Goal: Register for event/course

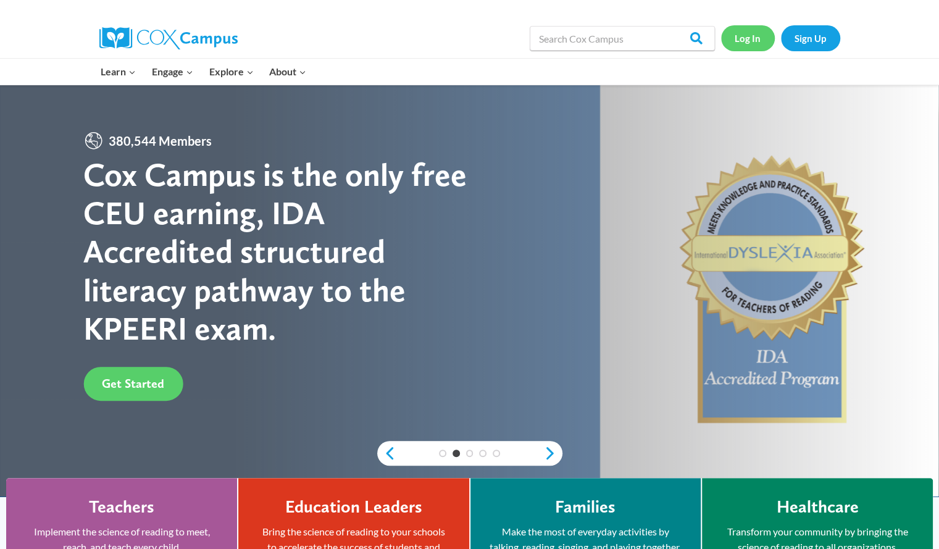
click at [742, 34] on link "Log In" at bounding box center [748, 37] width 54 height 25
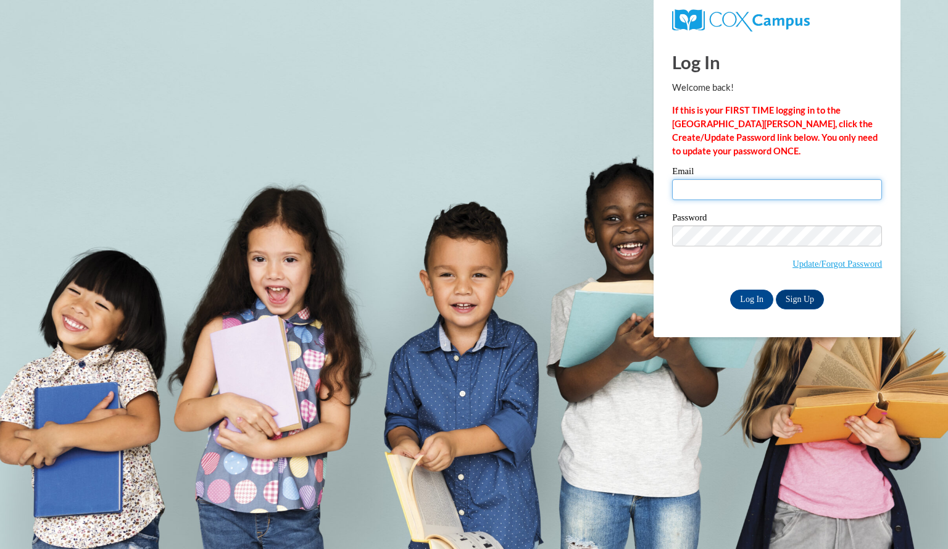
click at [696, 191] on input "Email" at bounding box center [777, 189] width 210 height 21
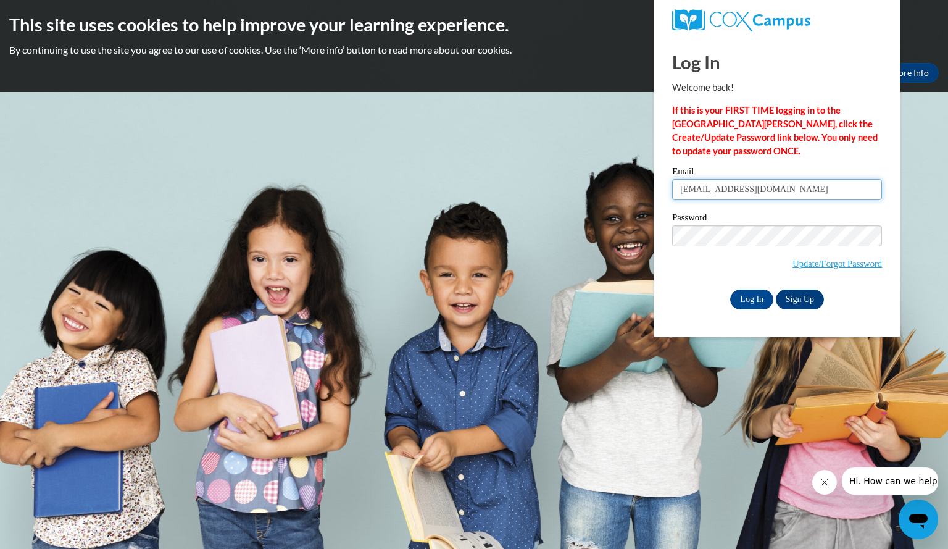
type input "[EMAIL_ADDRESS][DOMAIN_NAME]"
click at [821, 265] on link "Update/Forgot Password" at bounding box center [836, 264] width 89 height 10
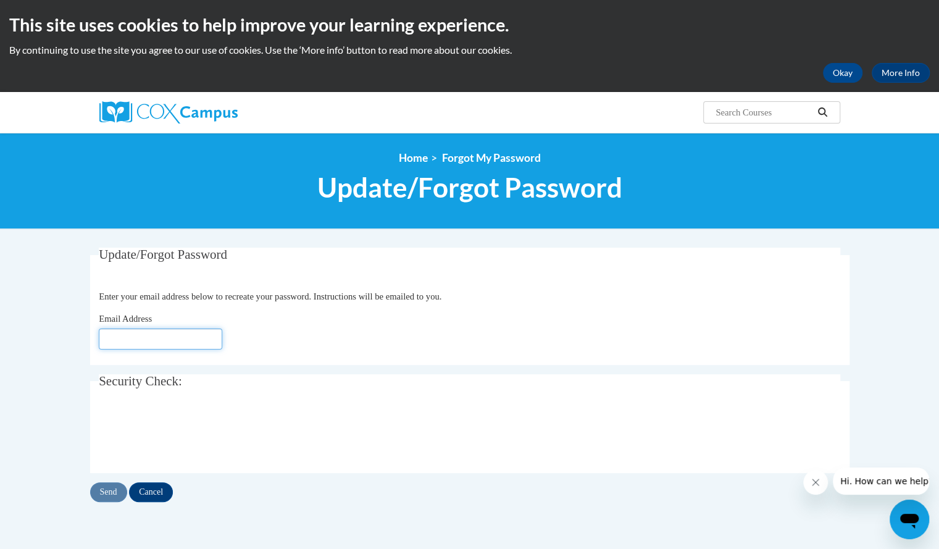
click at [168, 340] on input "Email Address" at bounding box center [160, 338] width 123 height 21
type input "kruckebergmade@aasd.k12.wi.us"
click at [110, 495] on input "Send" at bounding box center [108, 492] width 37 height 20
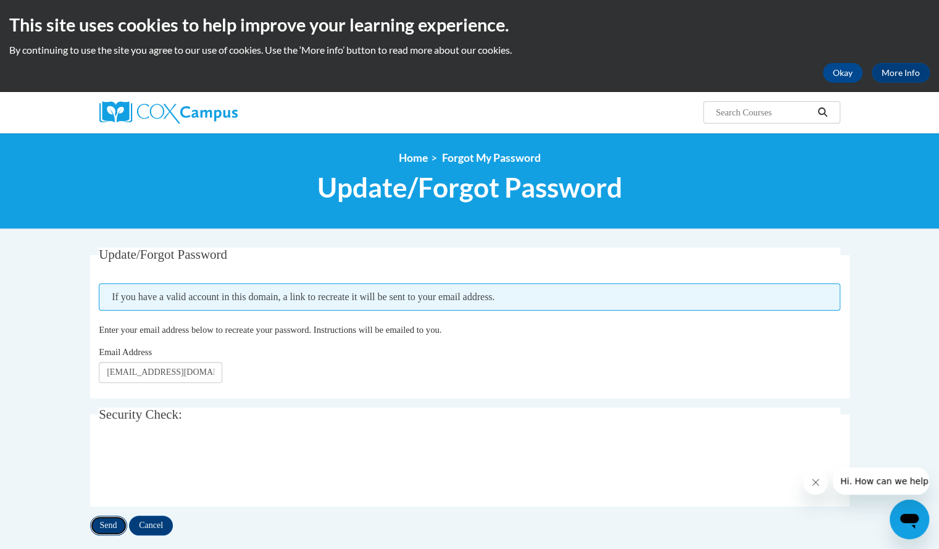
click at [110, 523] on input "Send" at bounding box center [108, 525] width 37 height 20
click at [185, 371] on input "[EMAIL_ADDRESS][DOMAIN_NAME]" at bounding box center [160, 372] width 123 height 21
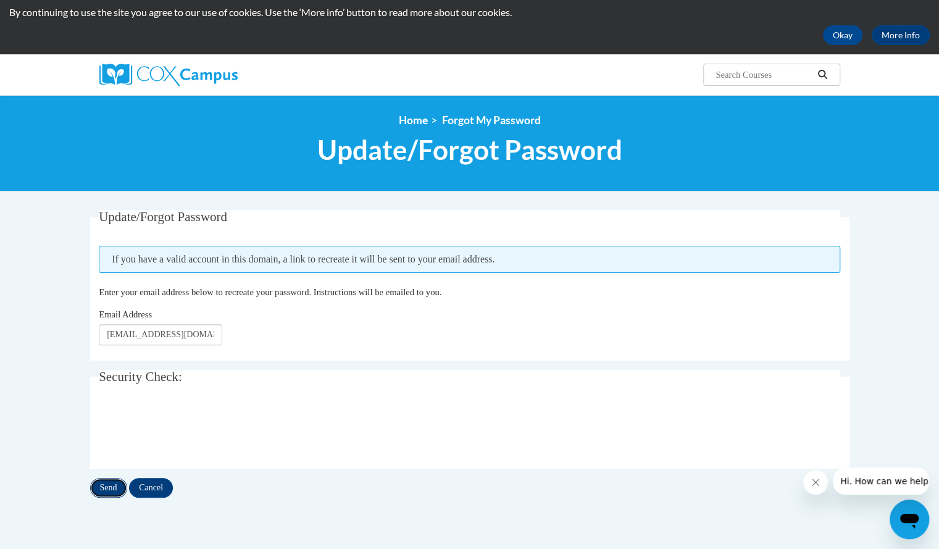
click at [107, 488] on input "Send" at bounding box center [108, 488] width 37 height 20
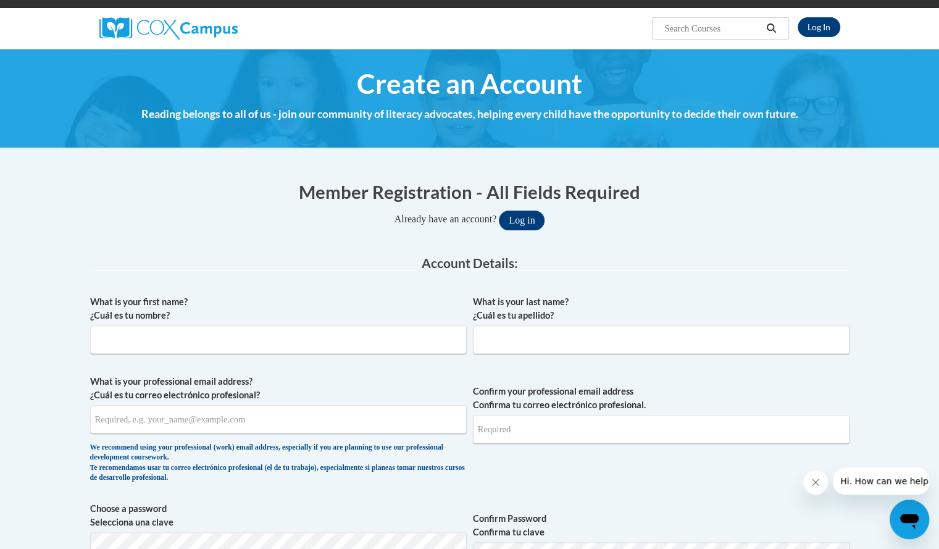
scroll to position [83, 0]
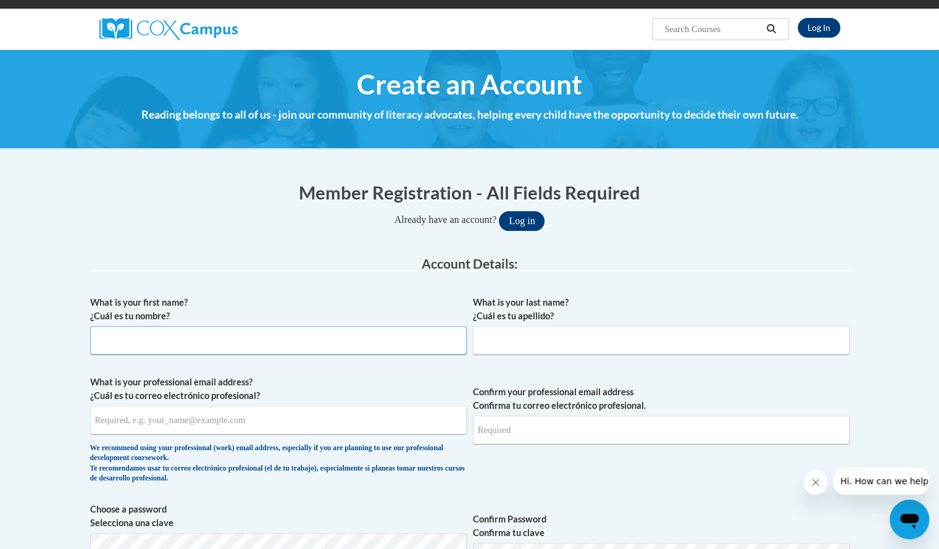
click at [279, 340] on input "What is your first name? ¿Cuál es tu nombre?" at bounding box center [278, 340] width 376 height 28
type input "Madelyn"
click at [501, 346] on input "What is your last name? ¿Cuál es tu apellido?" at bounding box center [661, 340] width 376 height 28
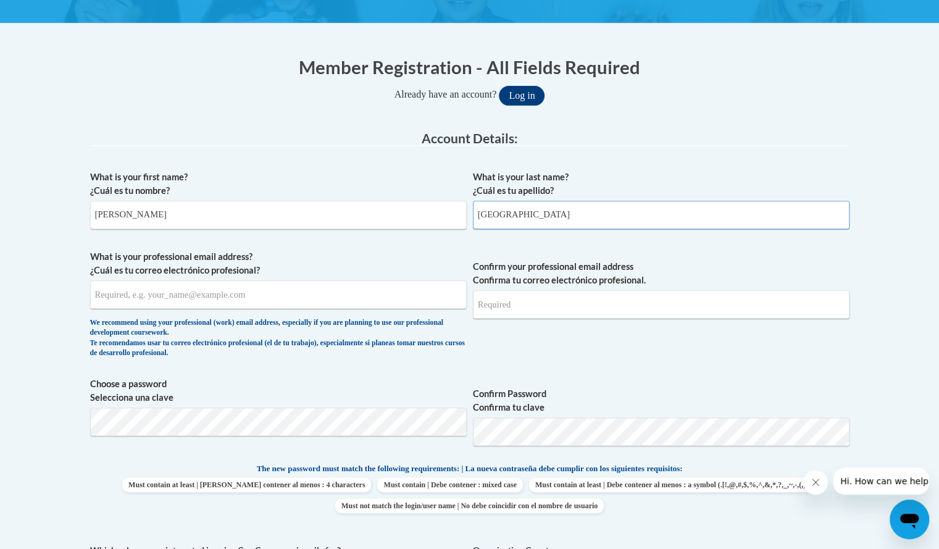
scroll to position [209, 0]
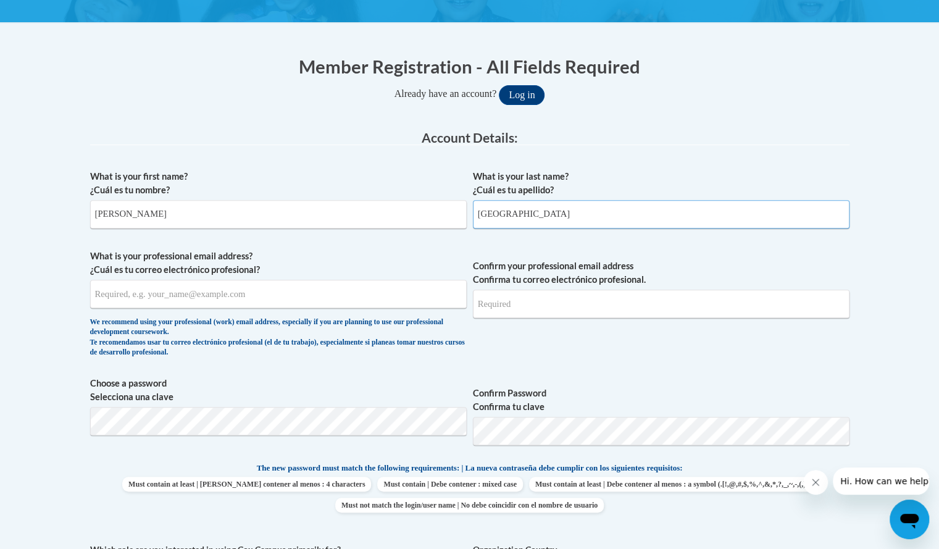
type input "Kruckeberg"
click at [184, 288] on input "What is your professional email address? ¿Cuál es tu correo electrónico profesi…" at bounding box center [278, 294] width 376 height 28
type input "kruckebergmade@aasd.k12.wi.us"
click at [523, 304] on input "Confirm your professional email address Confirma tu correo electrónico profesio…" at bounding box center [661, 303] width 376 height 28
type input "kruckebergmade@aasd.k12.wi.us"
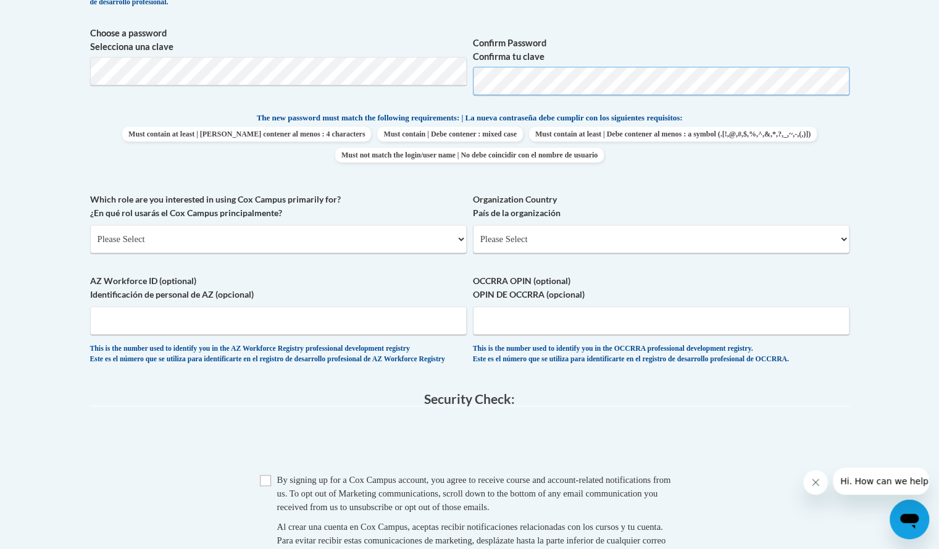
scroll to position [560, 0]
click at [206, 240] on select "Please Select College/University | Colegio/Universidad Community/Nonprofit Part…" at bounding box center [278, 238] width 376 height 28
select select "fbf2d438-af2f-41f8-98f1-81c410e29de3"
click at [90, 224] on select "Please Select College/University | Colegio/Universidad Community/Nonprofit Part…" at bounding box center [278, 238] width 376 height 28
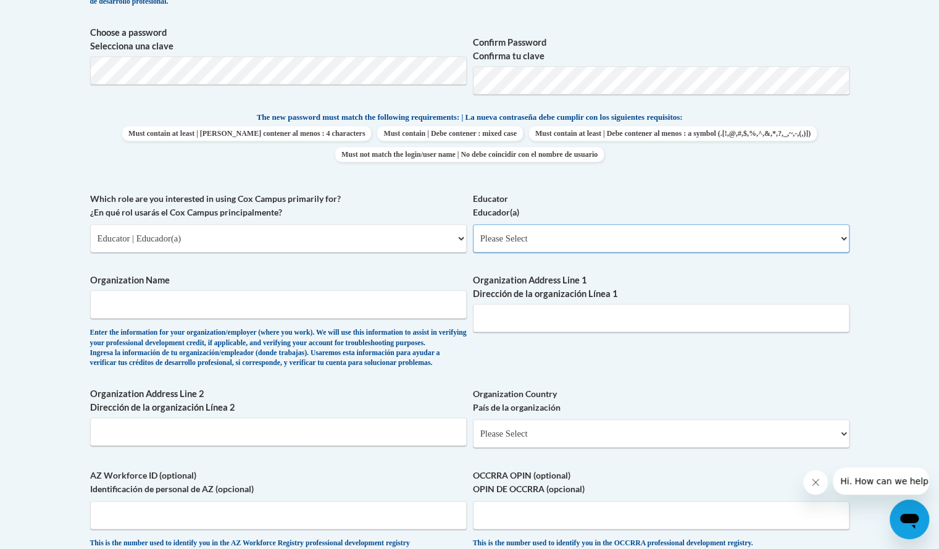
click at [586, 243] on select "Please Select Early Learning/Daycare Teacher/Family Home Care Provider | Maestr…" at bounding box center [661, 238] width 376 height 28
select select "8e40623d-54d0-45cd-9f92-5df65cd3f8cf"
click at [473, 224] on select "Please Select Early Learning/Daycare Teacher/Family Home Care Provider | Maestr…" at bounding box center [661, 238] width 376 height 28
click at [184, 301] on input "Organization Name" at bounding box center [278, 304] width 376 height 28
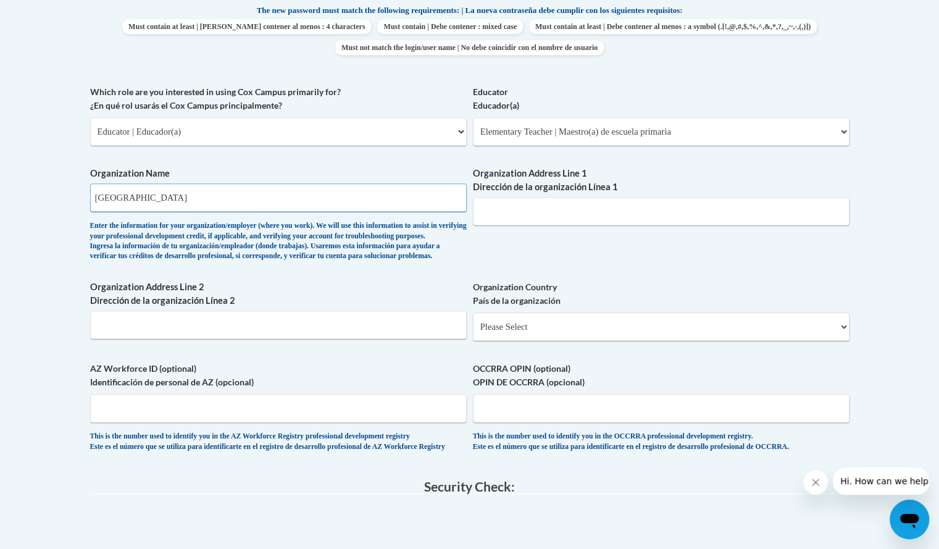
scroll to position [666, 0]
type input "Appleton Area School District"
click at [495, 207] on input "Organization Address Line 1 Dirección de la organización Línea 1" at bounding box center [661, 212] width 376 height 28
paste input "131 E. Washington St., Suite 1A, Appleton, WI 54911"
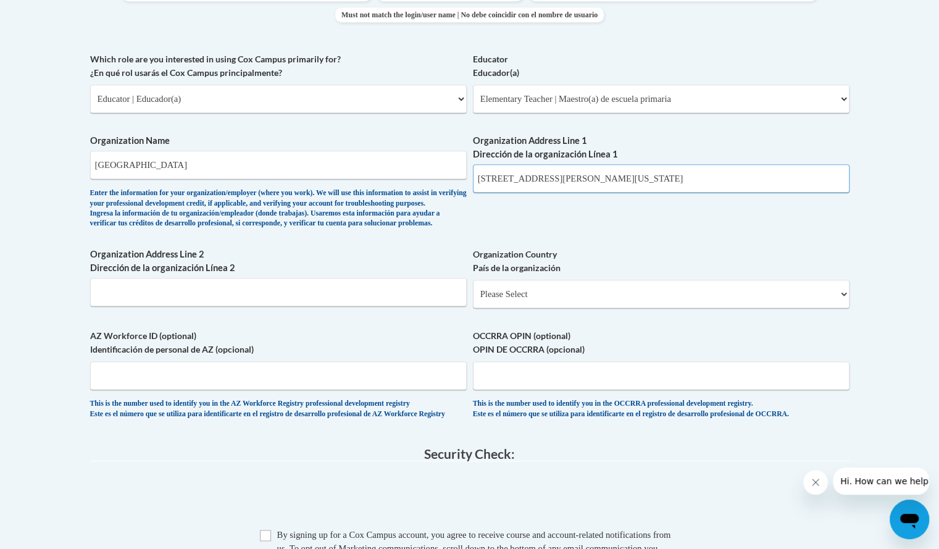
scroll to position [710, 0]
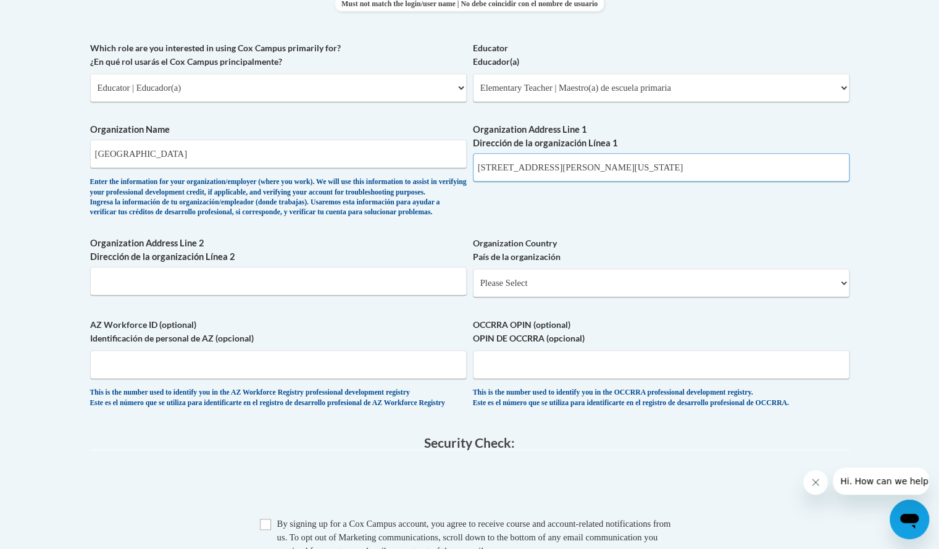
type input "131 E. Washington St., Suite 1A, Appleton, WI 54911"
click at [580, 297] on select "Please Select United States | Estados Unidos Outside of the United States | Fue…" at bounding box center [661, 282] width 376 height 28
select select "ad49bcad-a171-4b2e-b99c-48b446064914"
click at [473, 288] on select "Please Select United States | Estados Unidos Outside of the United States | Fue…" at bounding box center [661, 282] width 376 height 28
select select
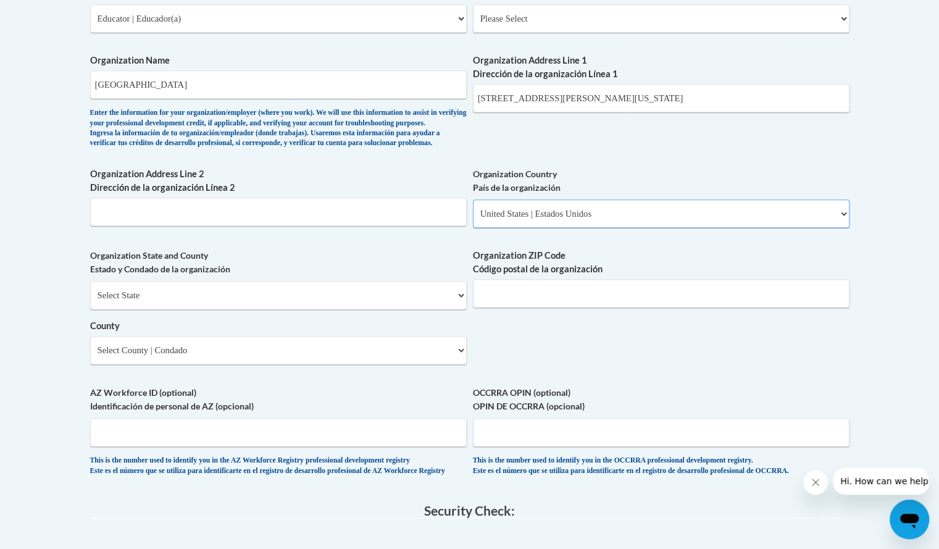
scroll to position [777, 0]
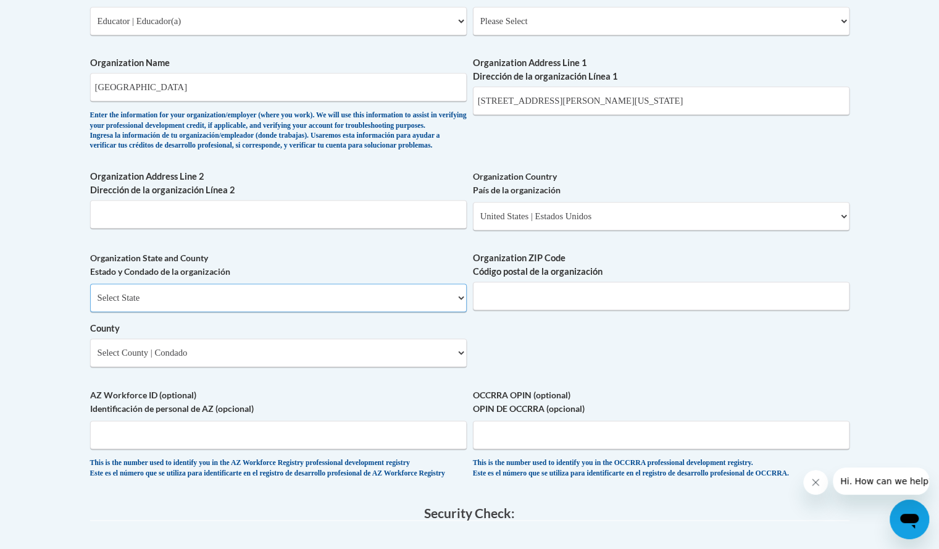
click at [252, 312] on select "Select State Alabama Alaska Arizona Arkansas California Colorado Connecticut De…" at bounding box center [278, 297] width 376 height 28
select select "Wisconsin"
click at [90, 303] on select "Select State Alabama Alaska Arizona Arkansas California Colorado Connecticut De…" at bounding box center [278, 297] width 376 height 28
click at [501, 310] on input "Organization ZIP Code Código postal de la organización" at bounding box center [661, 295] width 376 height 28
type input "54911"
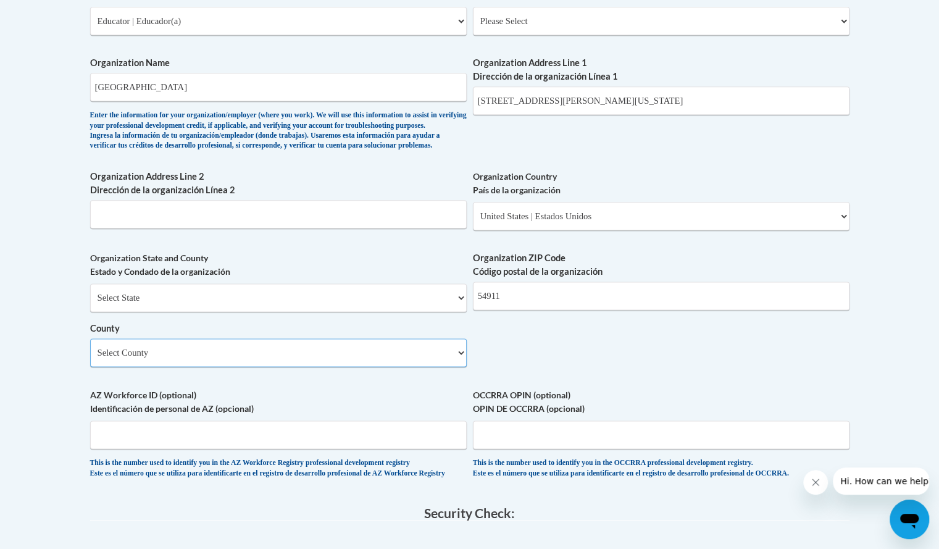
click at [344, 367] on select "Select County Adams Ashland Barron Bayfield Brown Buffalo Burnett Calumet Chipp…" at bounding box center [278, 352] width 376 height 28
select select "Outagamie"
click at [90, 358] on select "Select County Adams Ashland Barron Bayfield Brown Buffalo Burnett Calumet Chipp…" at bounding box center [278, 352] width 376 height 28
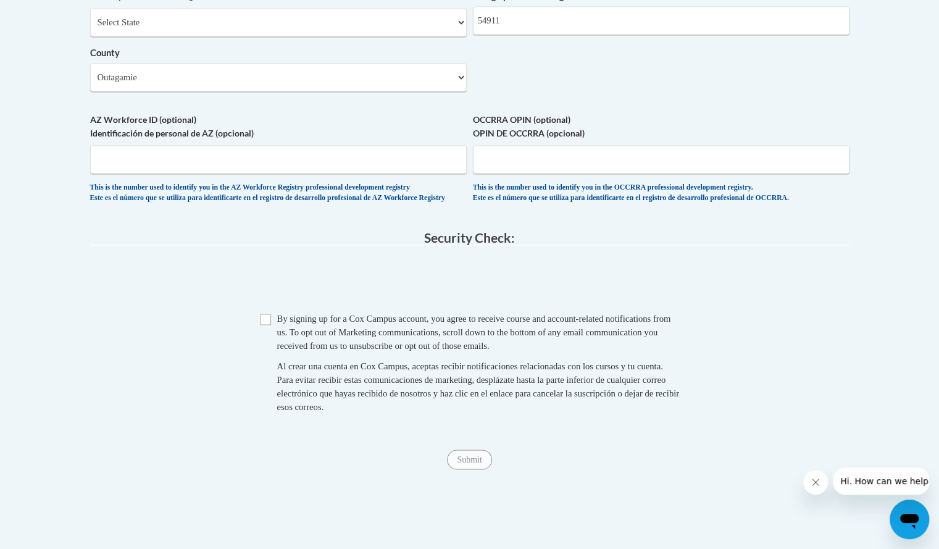
scroll to position [1052, 0]
click at [268, 325] on input "Checkbox" at bounding box center [265, 319] width 11 height 11
checkbox input "true"
click at [466, 470] on input "Submit" at bounding box center [469, 460] width 44 height 20
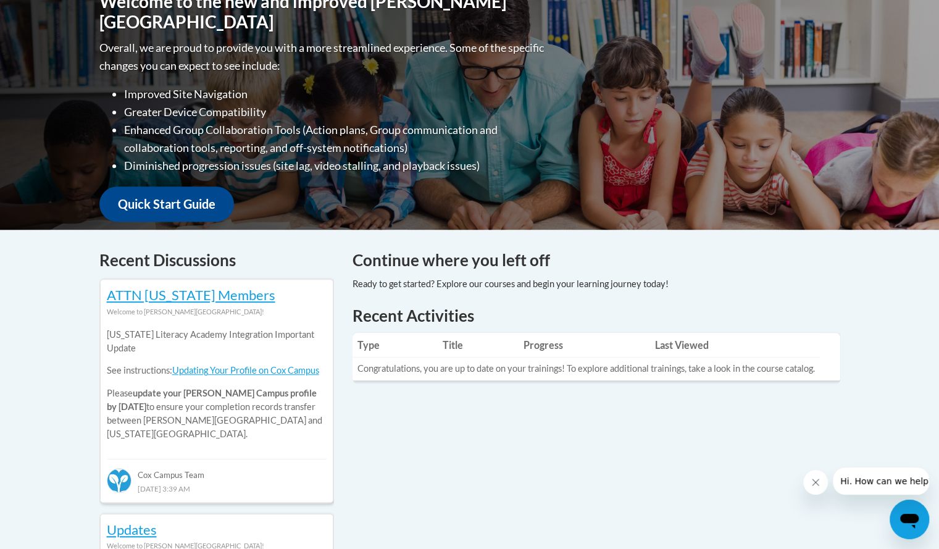
scroll to position [297, 0]
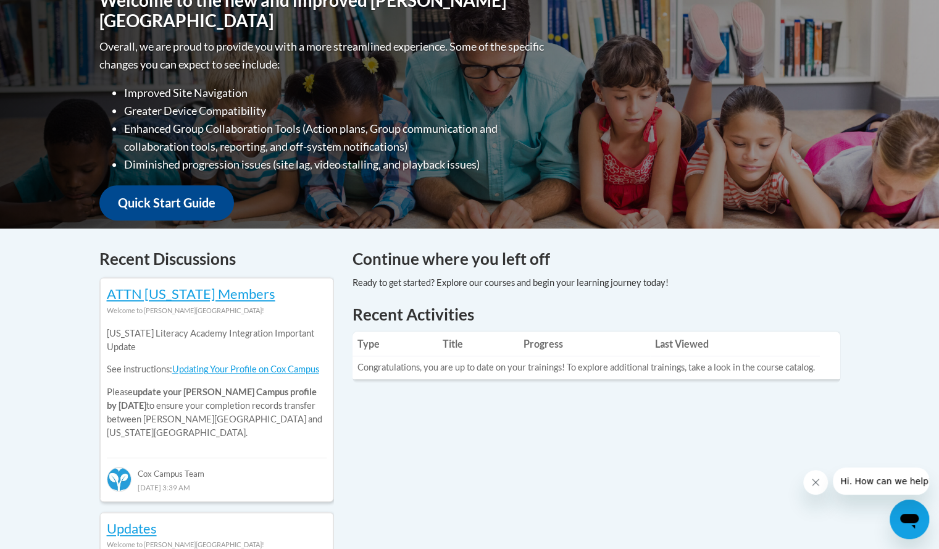
drag, startPoint x: 611, startPoint y: 315, endPoint x: 579, endPoint y: 408, distance: 98.6
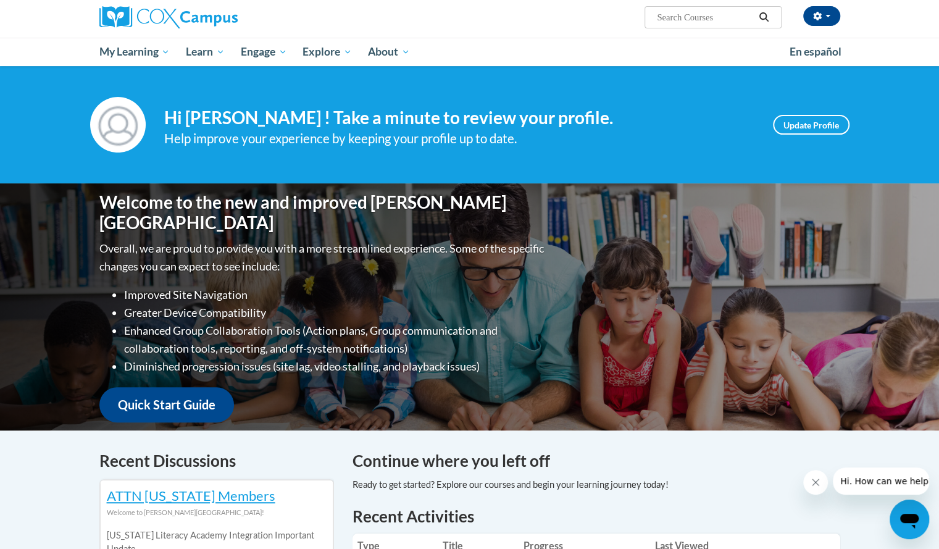
scroll to position [94, 0]
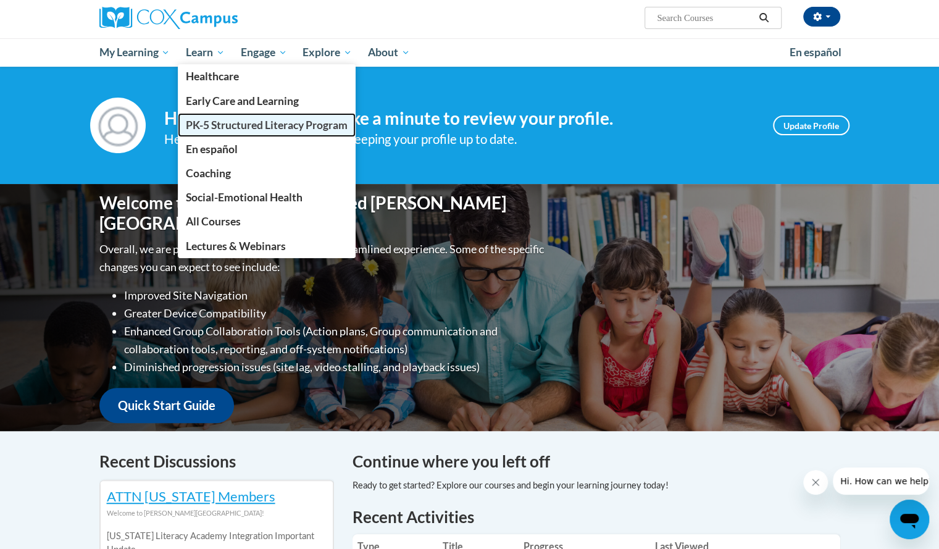
click at [230, 125] on span "PK-5 Structured Literacy Program" at bounding box center [267, 125] width 162 height 13
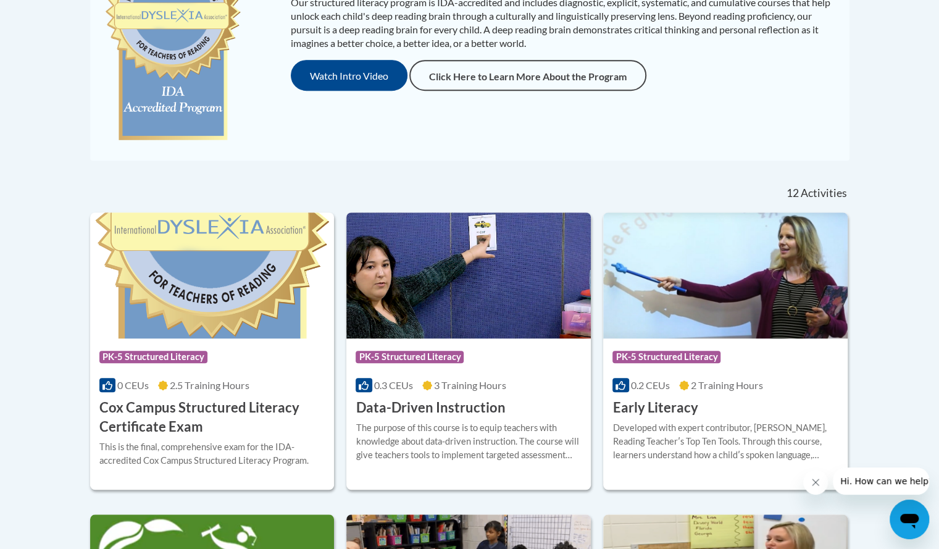
scroll to position [351, 0]
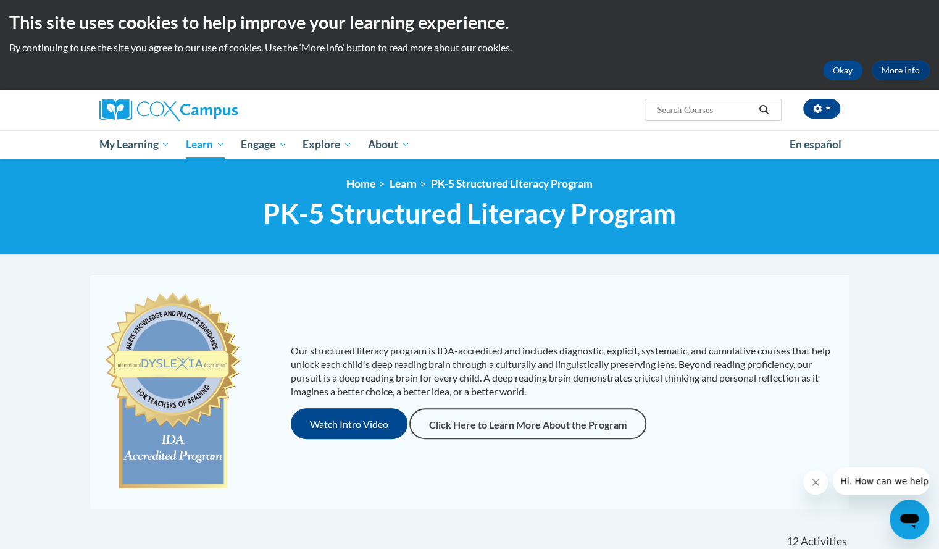
scroll to position [0, 0]
